Goal: Find specific page/section: Find specific page/section

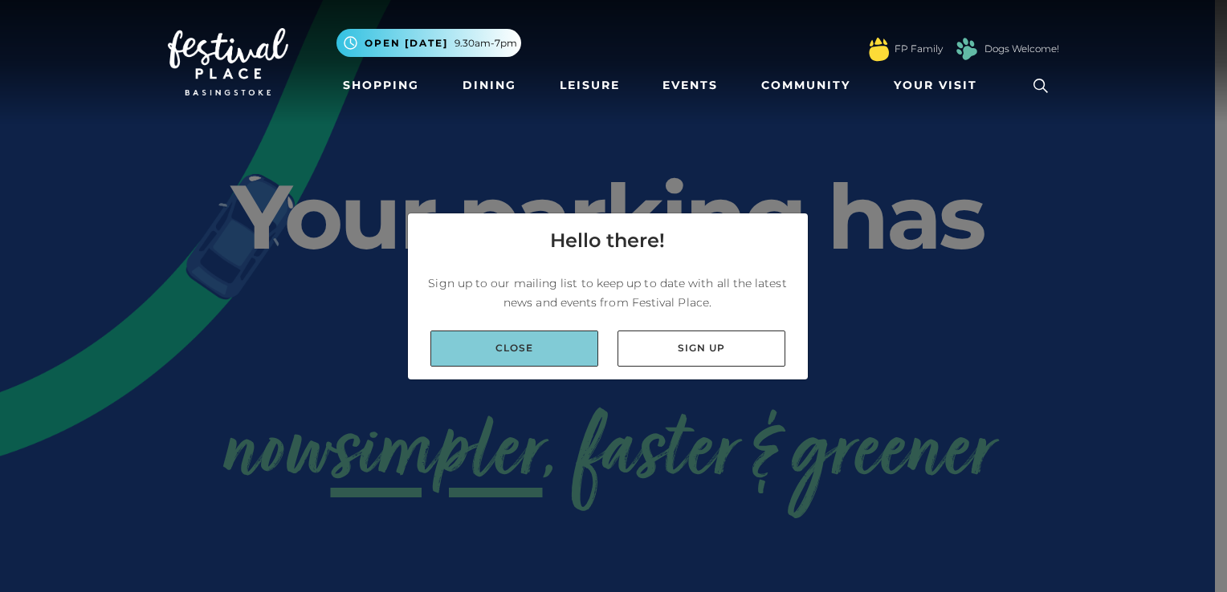
click at [527, 355] on link "Close" at bounding box center [514, 349] width 168 height 36
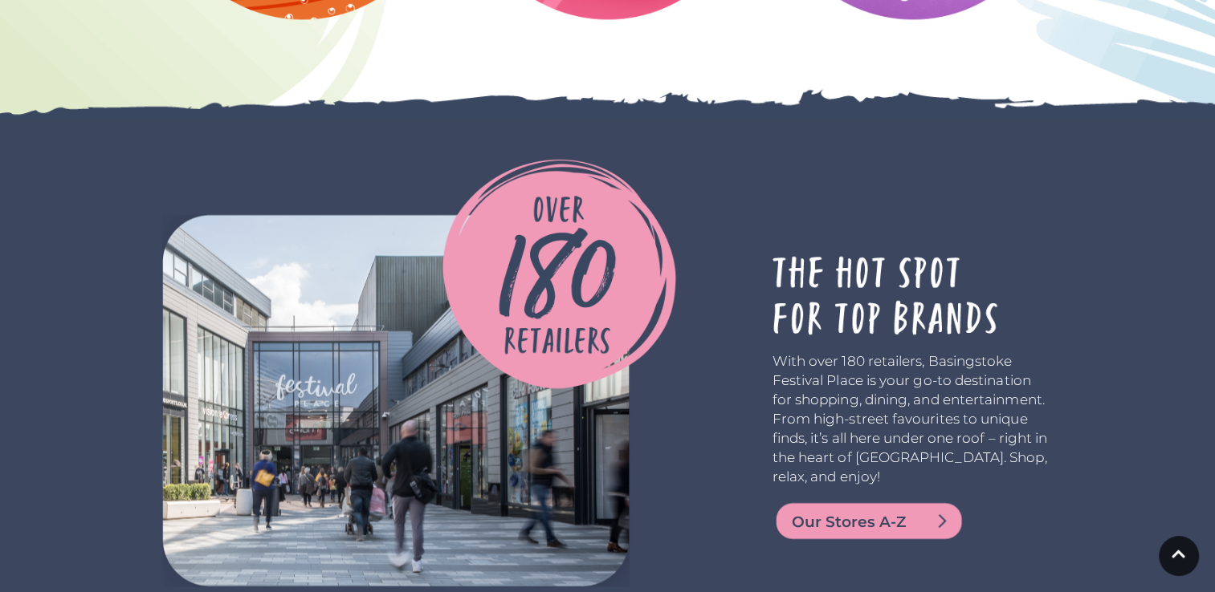
scroll to position [2729, 0]
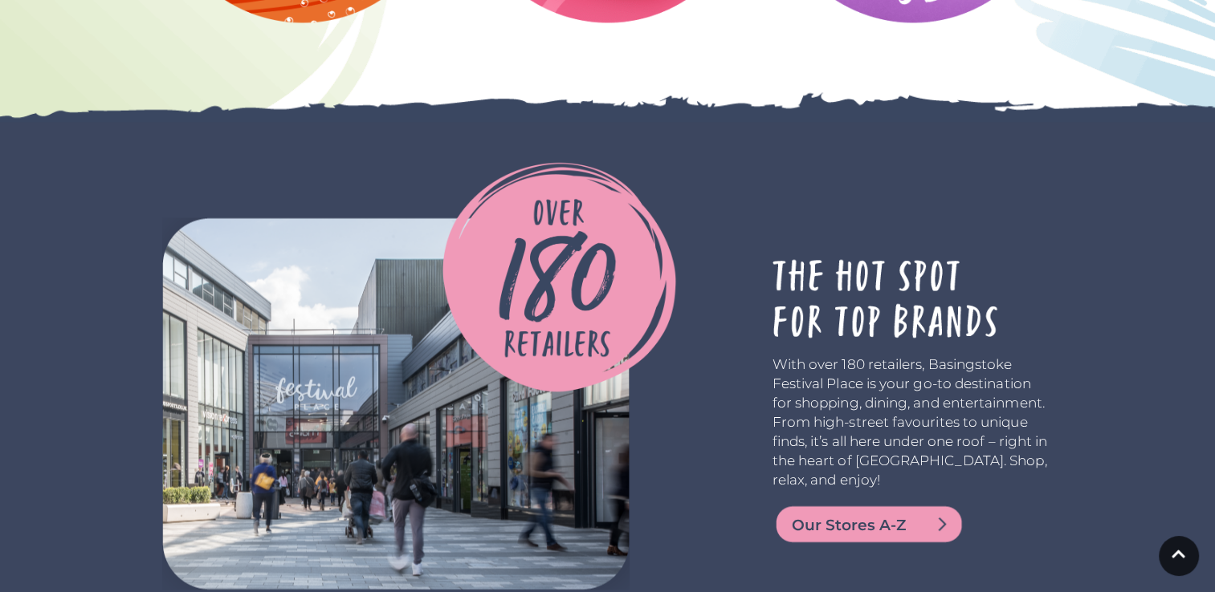
click at [848, 514] on span "Our Stores A-Z" at bounding box center [887, 525] width 193 height 22
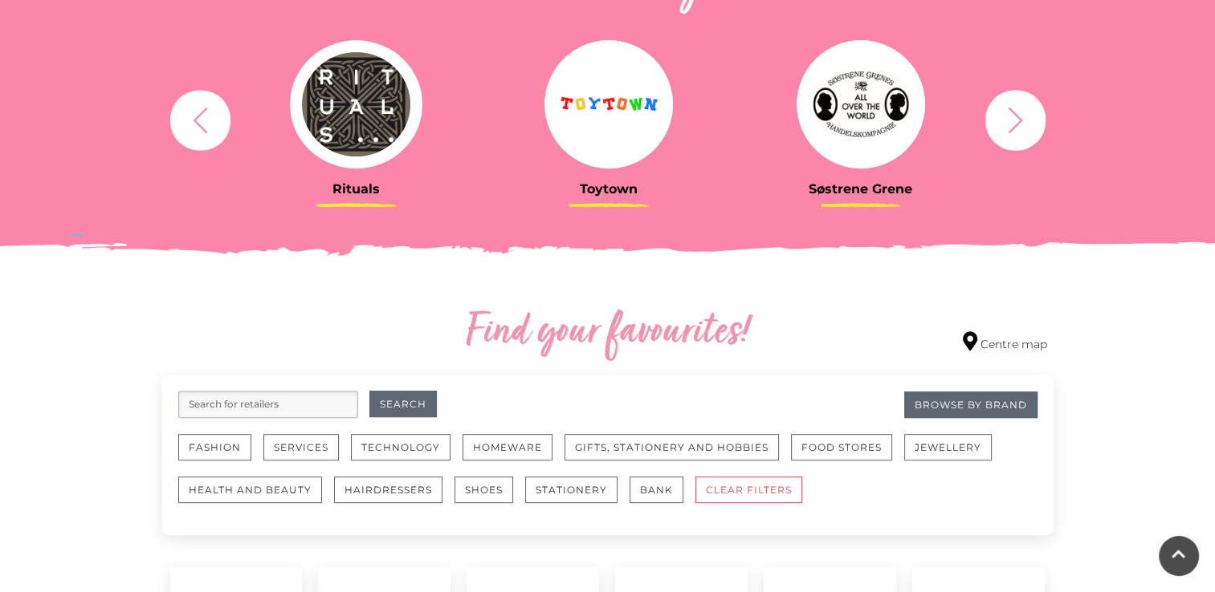
scroll to position [803, 0]
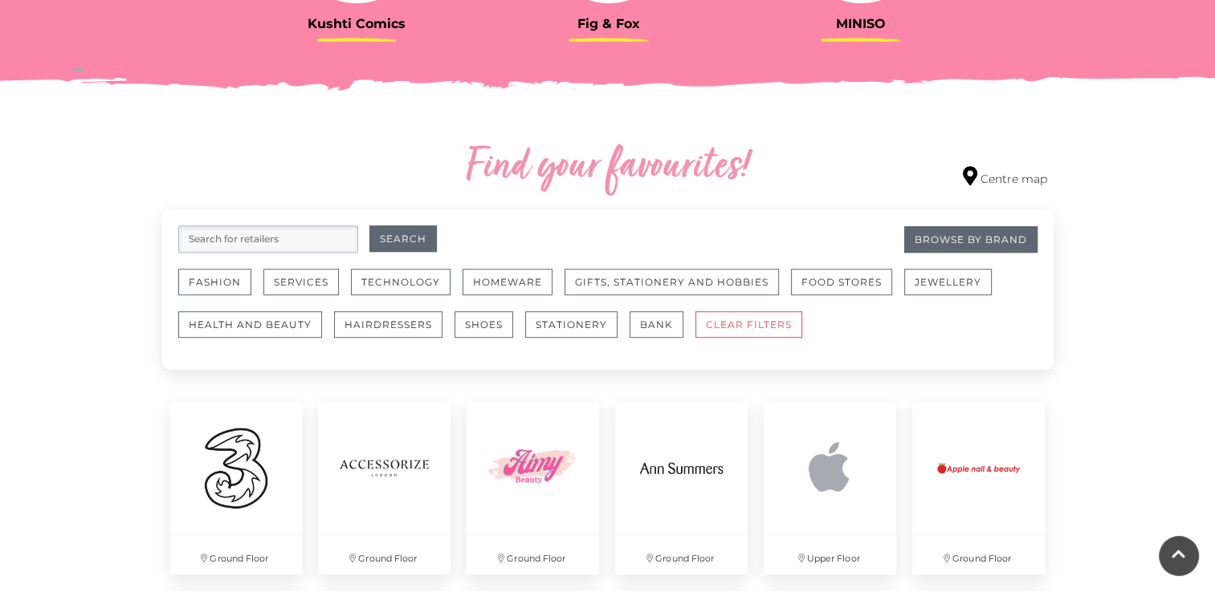
click at [269, 241] on input "search" at bounding box center [268, 239] width 180 height 27
type input "music"
click at [381, 238] on button "Search" at bounding box center [402, 239] width 67 height 26
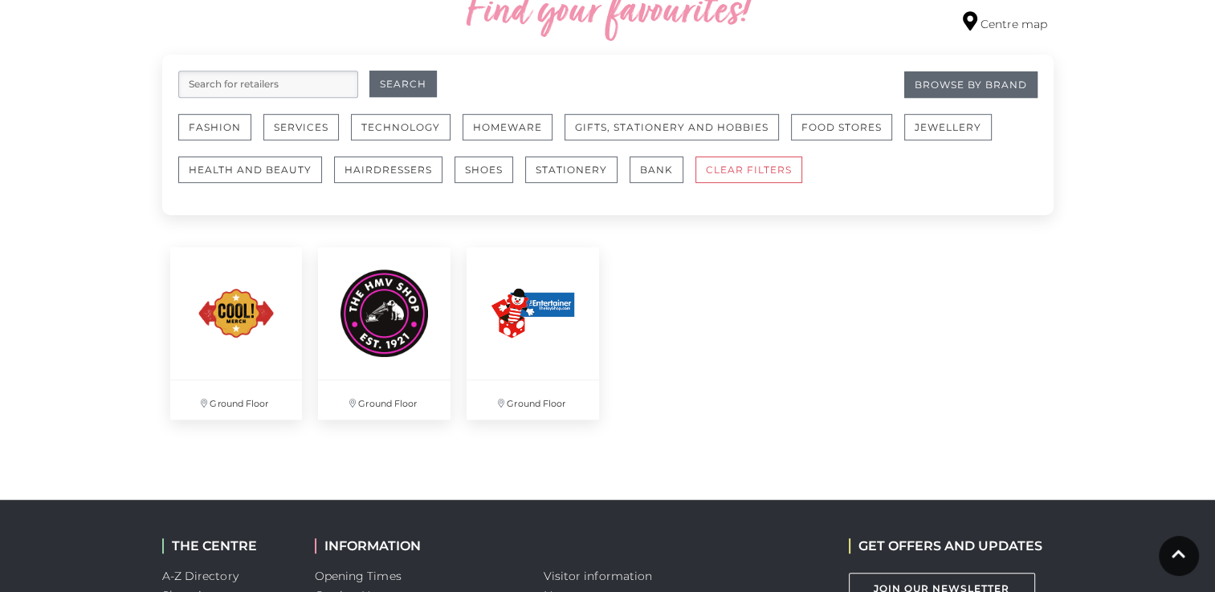
scroll to position [963, 0]
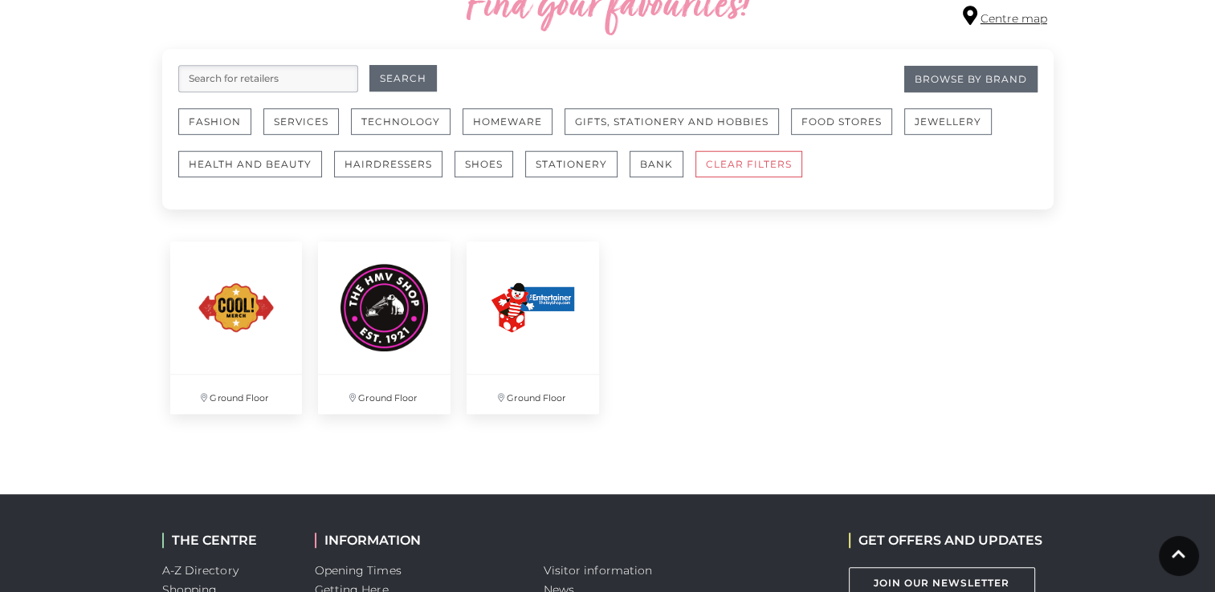
click at [995, 18] on link "Centre map" at bounding box center [1004, 17] width 84 height 22
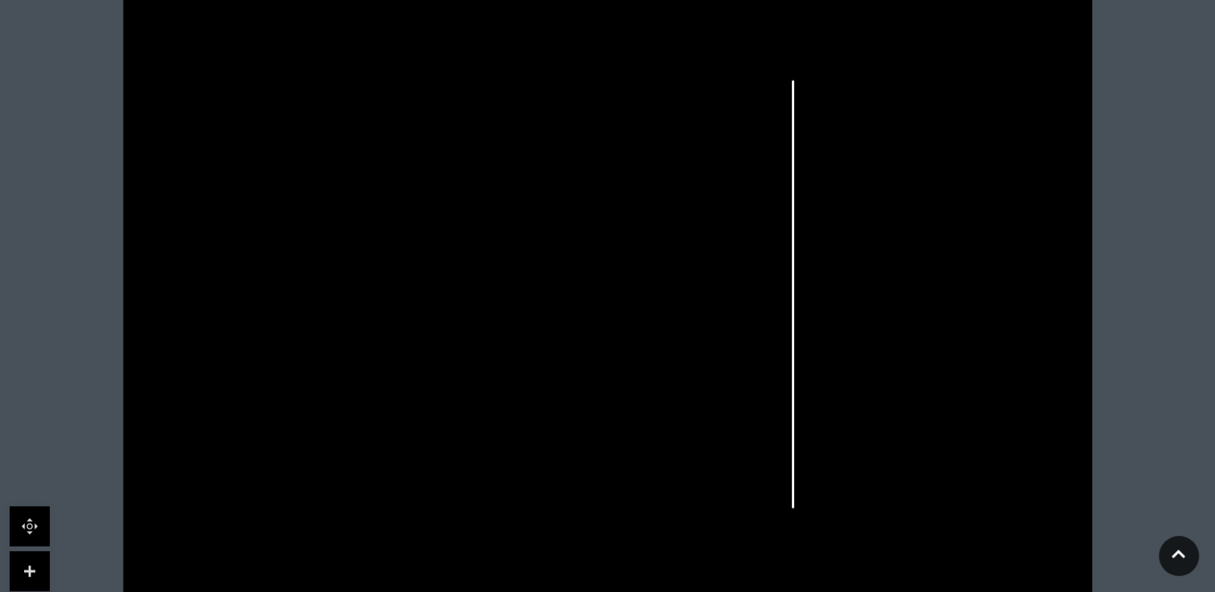
scroll to position [482, 0]
drag, startPoint x: 328, startPoint y: 492, endPoint x: 381, endPoint y: 397, distance: 109.6
click at [381, 397] on icon at bounding box center [607, 281] width 1215 height 683
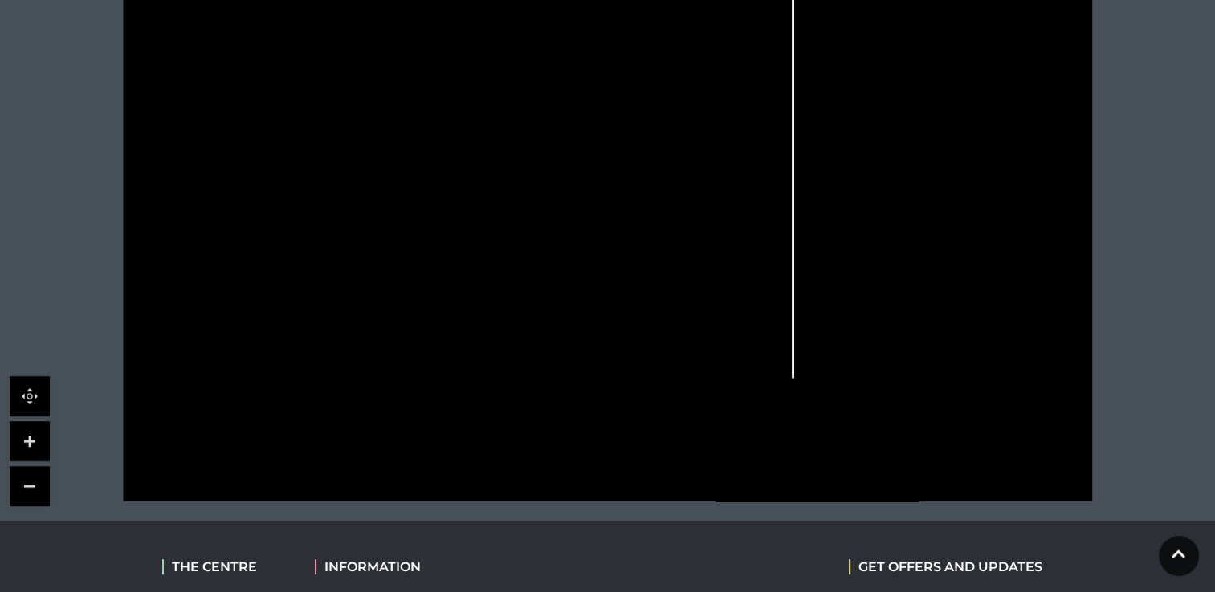
scroll to position [642, 0]
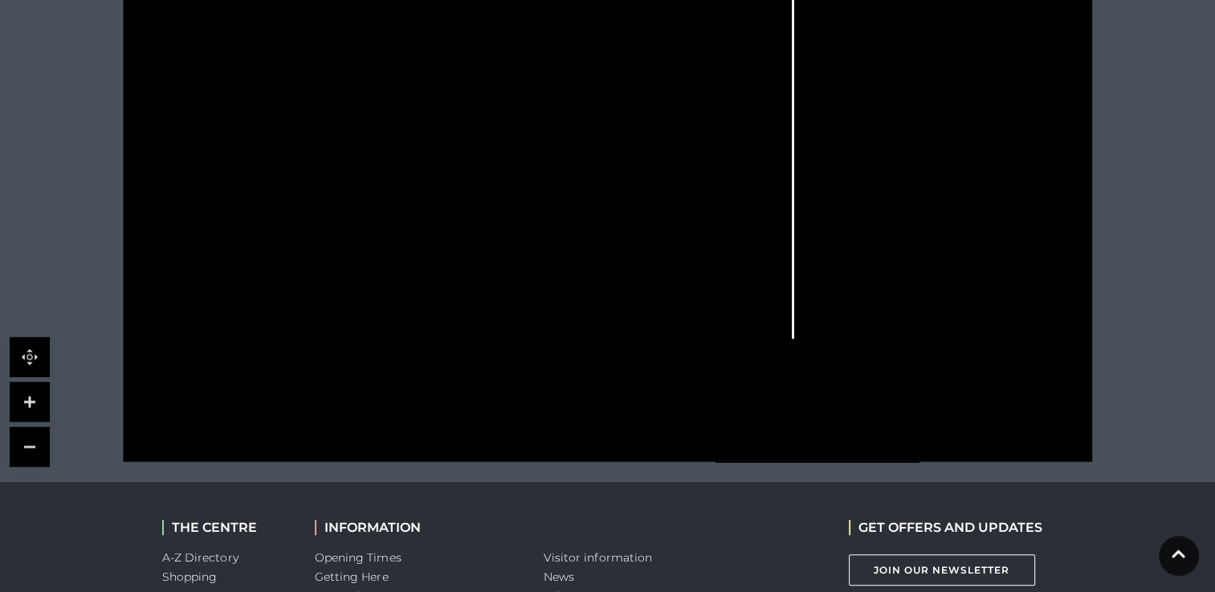
click at [24, 402] on link at bounding box center [30, 402] width 40 height 40
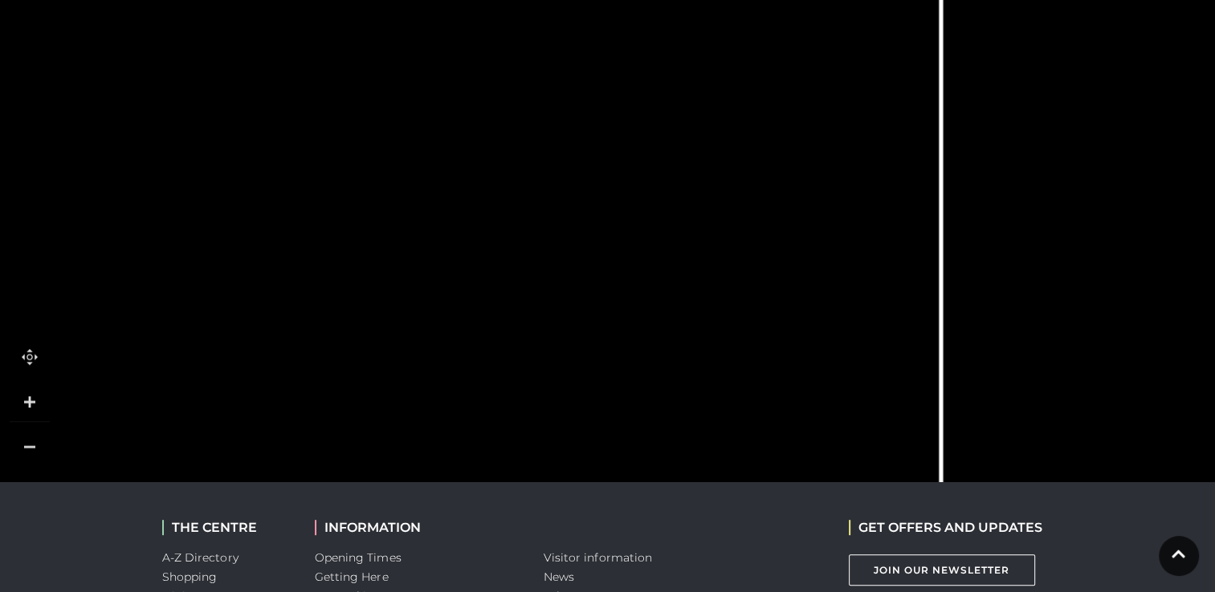
click at [24, 402] on link at bounding box center [30, 402] width 40 height 40
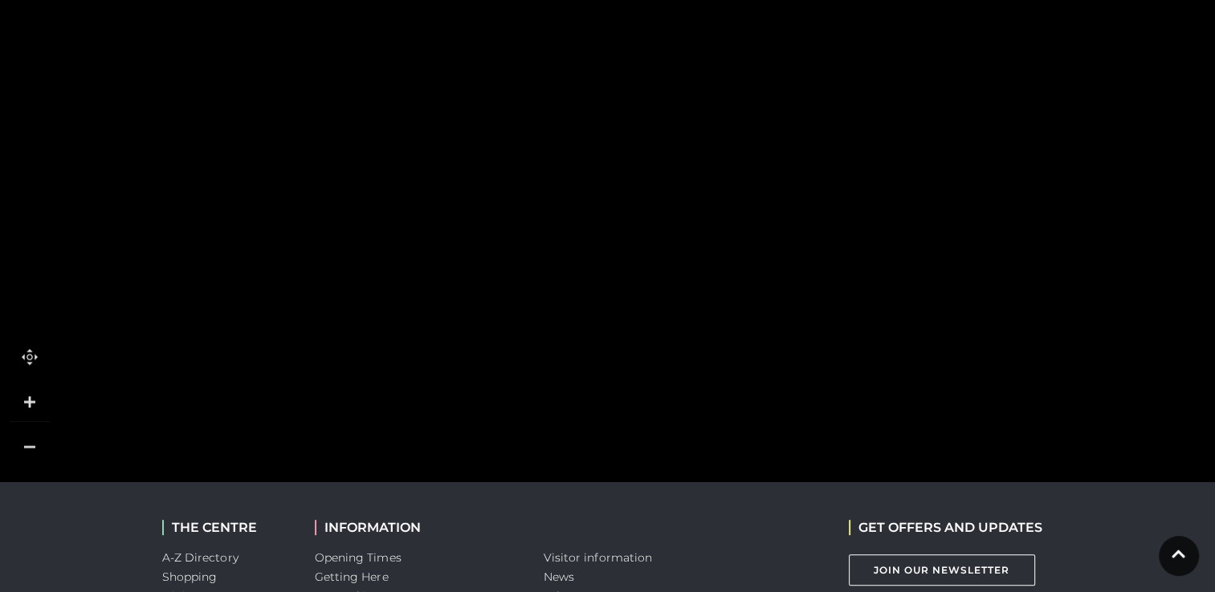
drag, startPoint x: 163, startPoint y: 368, endPoint x: 963, endPoint y: 231, distance: 812.0
drag, startPoint x: 558, startPoint y: 355, endPoint x: 585, endPoint y: 31, distance: 324.6
click at [585, 31] on rect at bounding box center [571, 26] width 46 height 105
drag, startPoint x: 520, startPoint y: 332, endPoint x: 533, endPoint y: 239, distance: 93.2
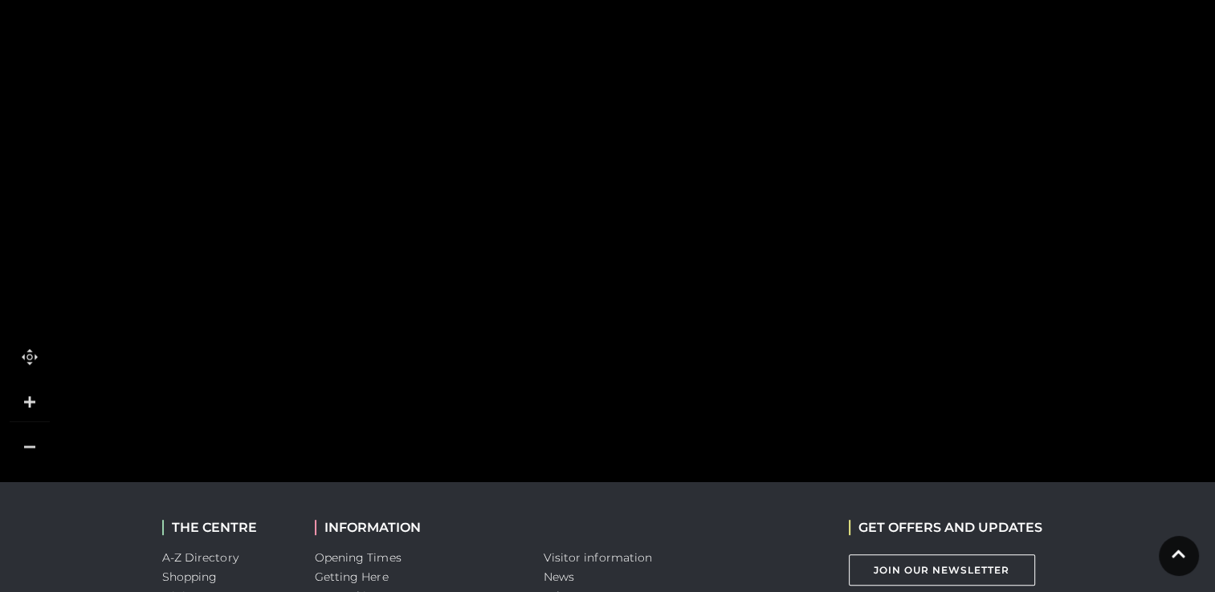
click at [533, 239] on rect at bounding box center [522, 224] width 102 height 73
drag, startPoint x: 513, startPoint y: 280, endPoint x: 516, endPoint y: 235, distance: 45.1
click at [516, 235] on rect at bounding box center [525, 230] width 102 height 52
drag, startPoint x: 557, startPoint y: 196, endPoint x: 516, endPoint y: 265, distance: 80.3
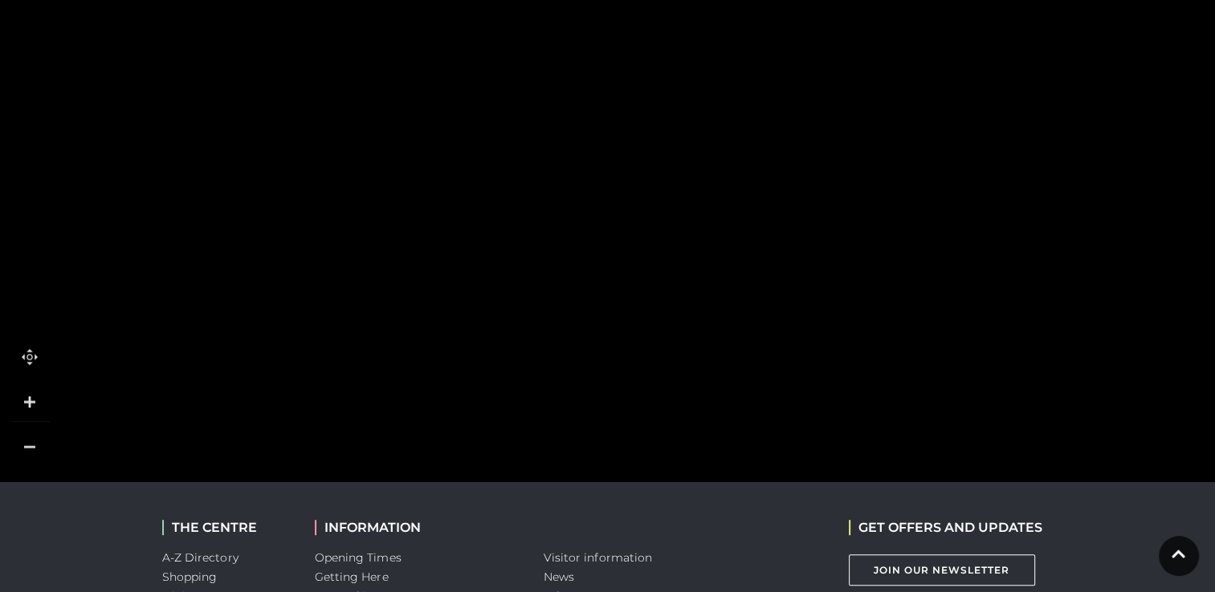
drag, startPoint x: 540, startPoint y: 241, endPoint x: 538, endPoint y: 323, distance: 81.9
click at [538, 287] on rect at bounding box center [527, 336] width 82 height 367
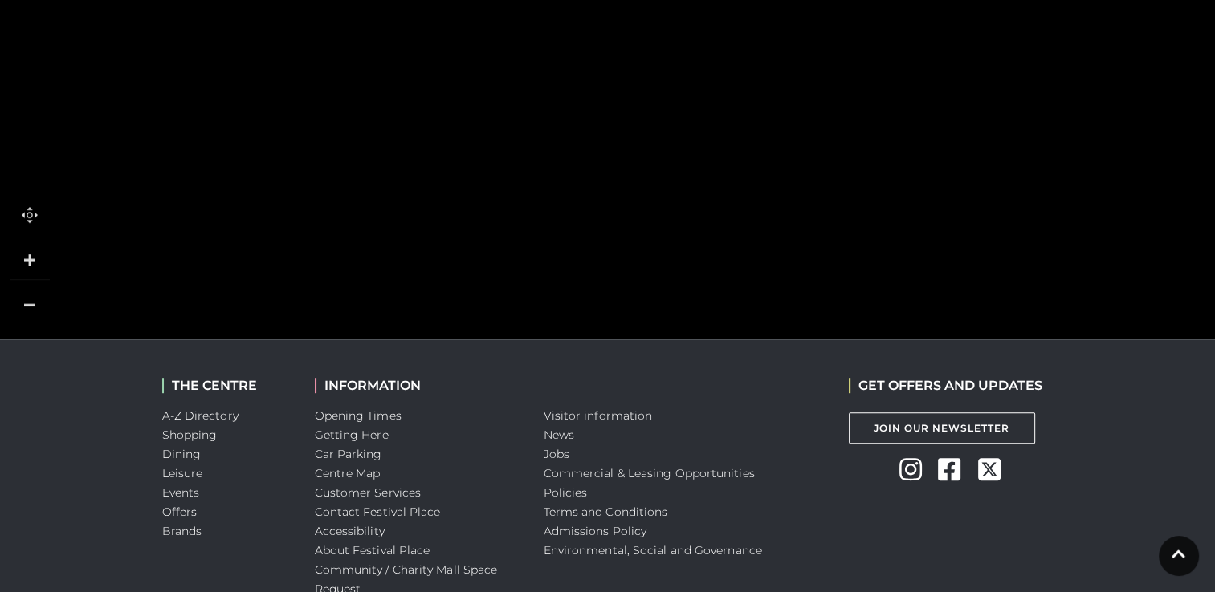
scroll to position [881, 0]
